Goal: Task Accomplishment & Management: Use online tool/utility

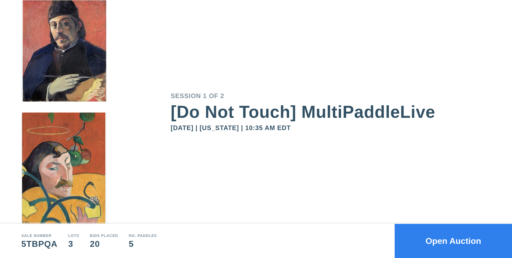
click at [439, 238] on button "Open Auction" at bounding box center [453, 241] width 117 height 34
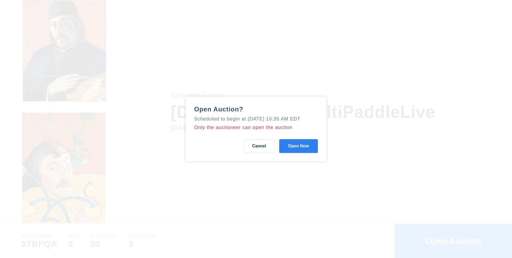
click at [299, 153] on button "Open Now" at bounding box center [298, 146] width 39 height 14
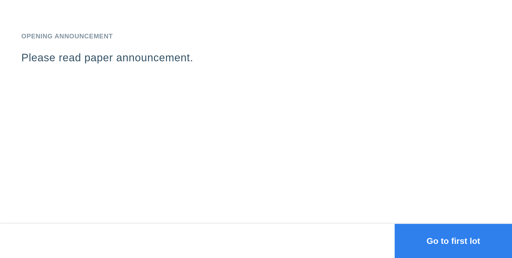
click at [457, 244] on button "Go to first lot" at bounding box center [453, 241] width 117 height 34
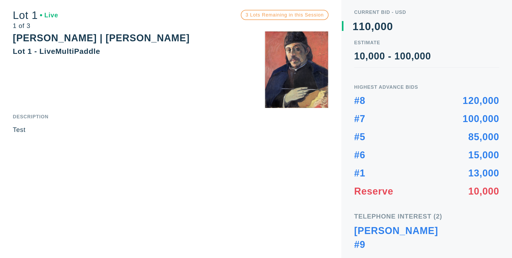
scroll to position [7, 0]
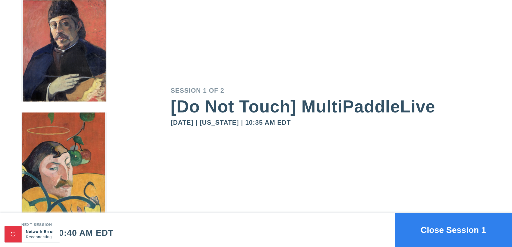
click at [443, 234] on button "Close Session 1" at bounding box center [453, 230] width 117 height 34
